Goal: Check status: Check status

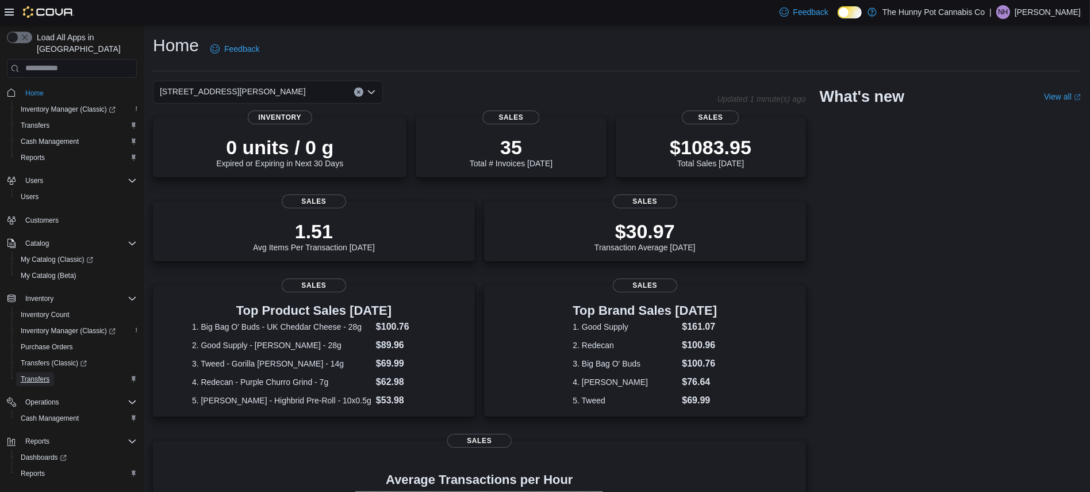
click at [46, 374] on span "Transfers" at bounding box center [35, 378] width 29 height 9
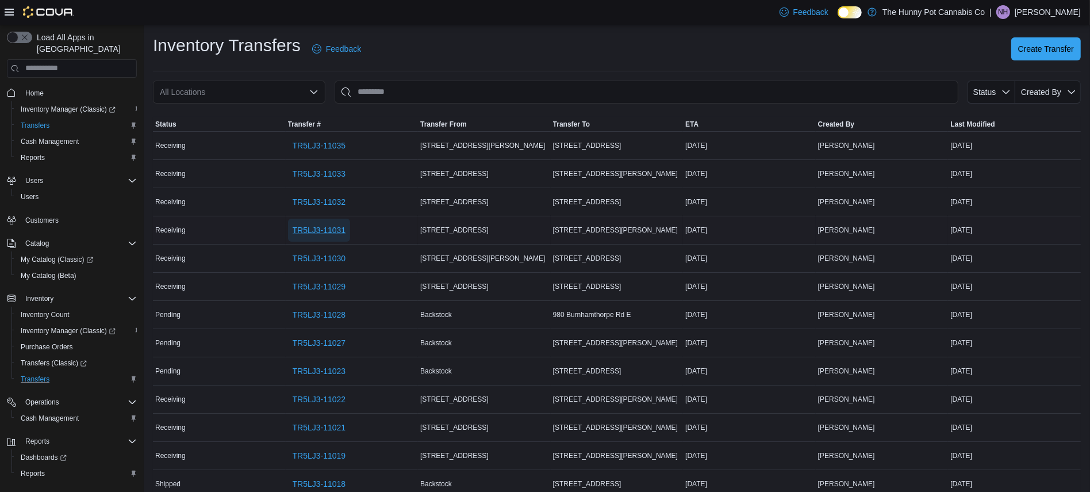
click at [308, 223] on span "TR5LJ3-11031" at bounding box center [319, 230] width 53 height 23
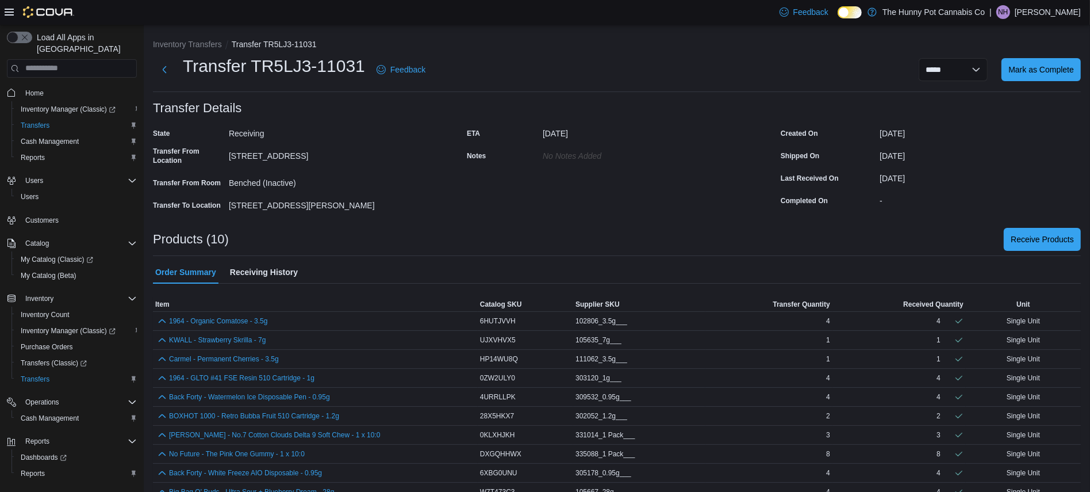
scroll to position [21, 0]
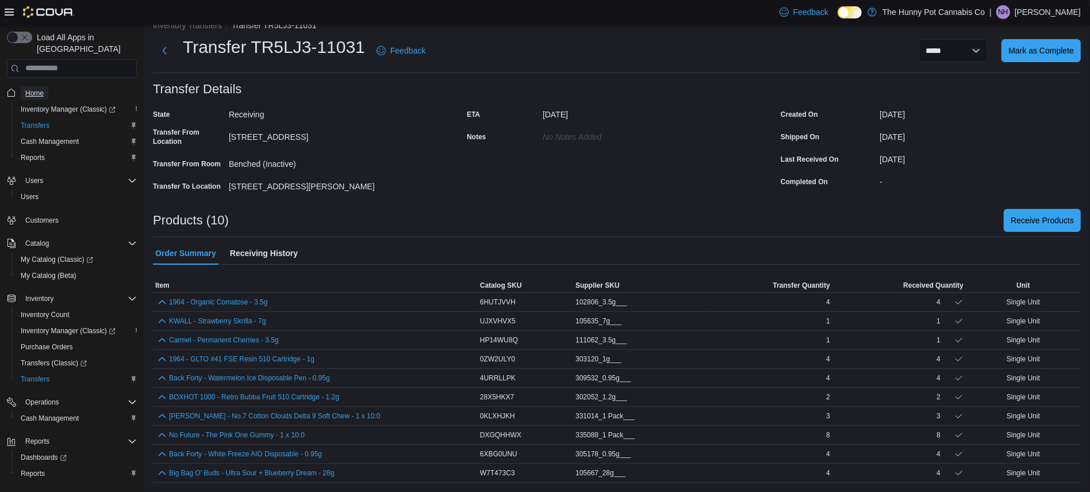
click at [44, 86] on link "Home" at bounding box center [35, 93] width 28 height 14
